Goal: Transaction & Acquisition: Purchase product/service

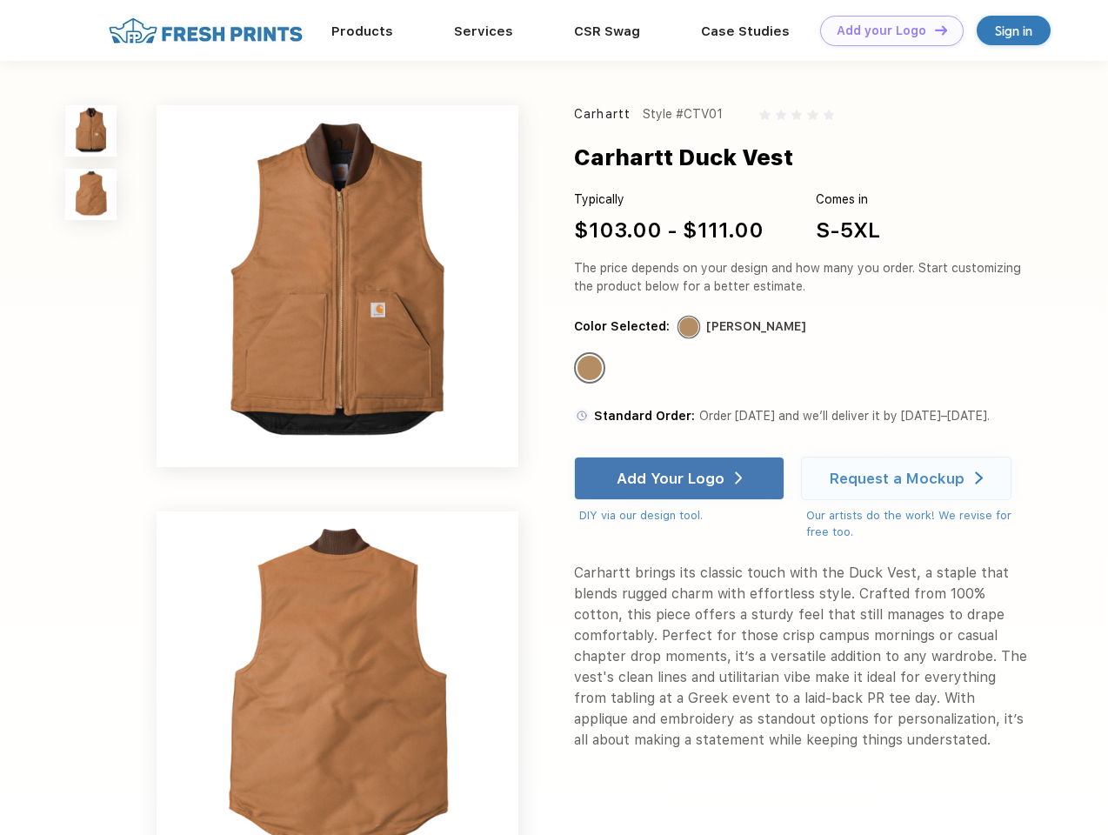
click at [886, 30] on link "Add your Logo Design Tool" at bounding box center [892, 31] width 144 height 30
click at [0, 0] on div "Design Tool" at bounding box center [0, 0] width 0 height 0
click at [933, 30] on link "Add your Logo Design Tool" at bounding box center [892, 31] width 144 height 30
click at [91, 130] on img at bounding box center [90, 130] width 51 height 51
click at [91, 195] on img at bounding box center [90, 194] width 51 height 51
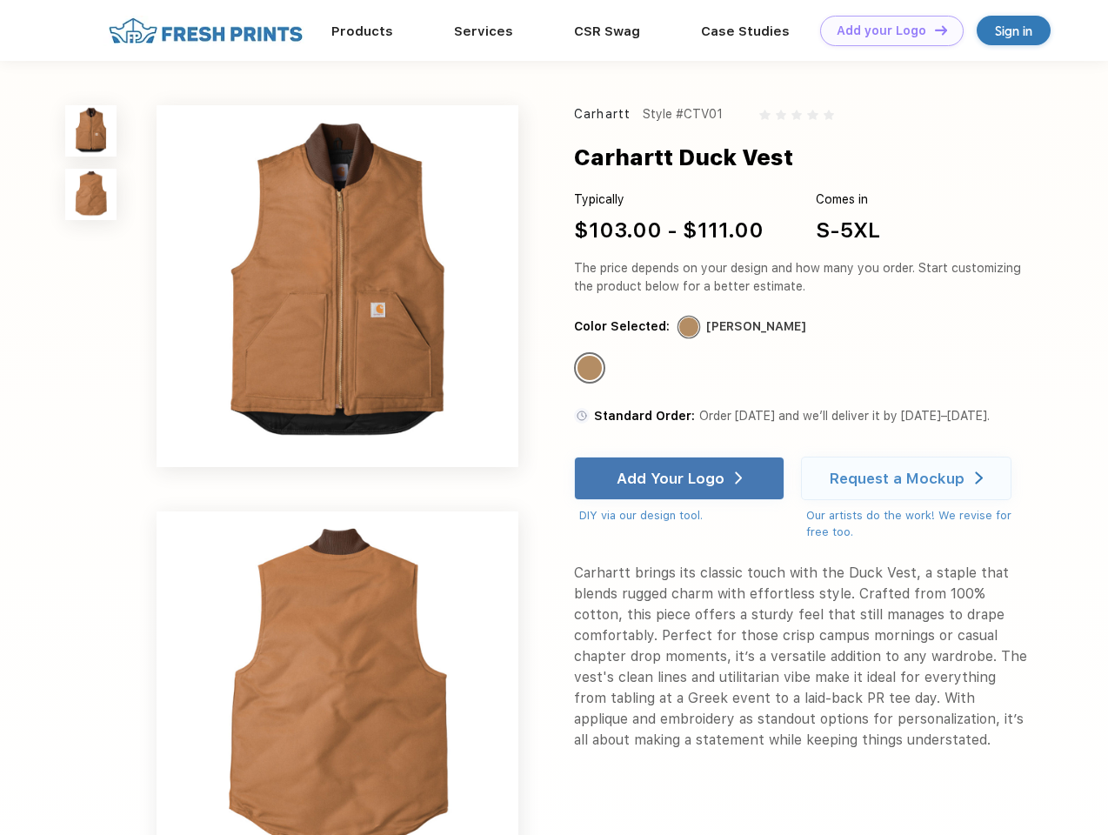
click at [591, 369] on div "Standard Color" at bounding box center [590, 368] width 24 height 24
click at [681, 478] on div "Add Your Logo" at bounding box center [671, 478] width 108 height 17
click at [909, 478] on div "Request a Mockup" at bounding box center [897, 478] width 135 height 17
